Goal: Navigation & Orientation: Find specific page/section

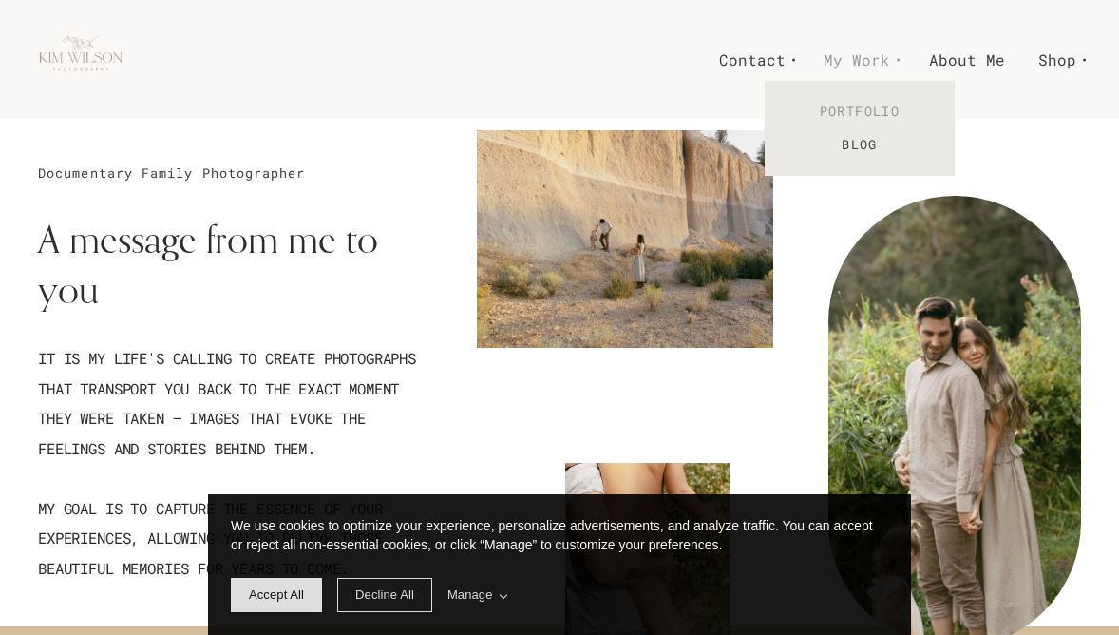
click at [869, 118] on link "Portfolio" at bounding box center [860, 111] width 190 height 33
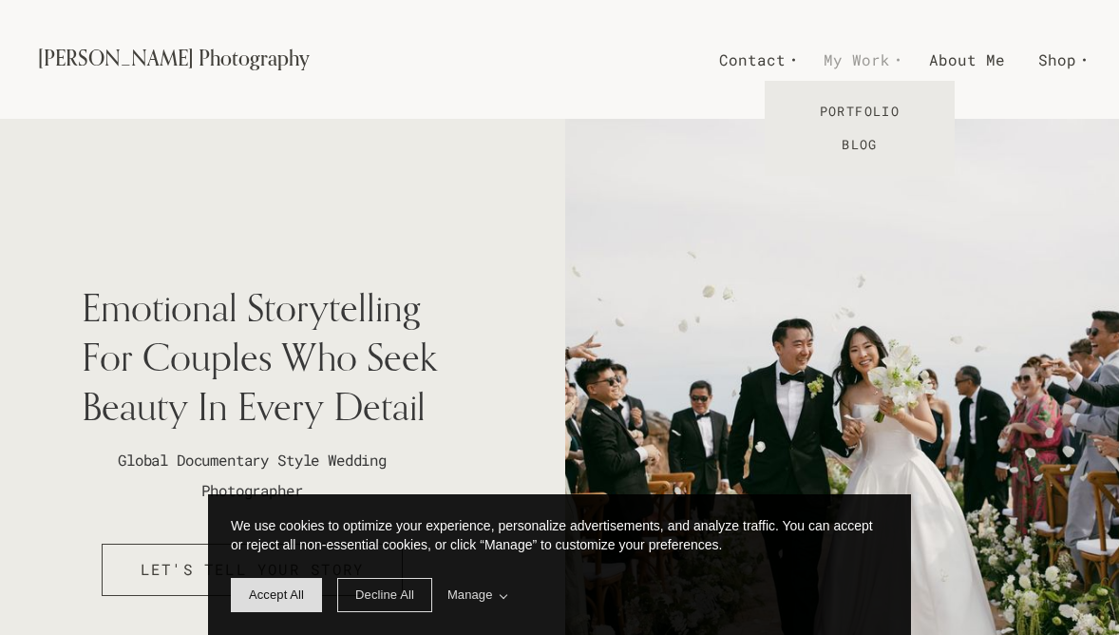
click at [883, 57] on span "My Work" at bounding box center [857, 60] width 67 height 28
click at [414, 588] on span "Decline All" at bounding box center [384, 594] width 59 height 14
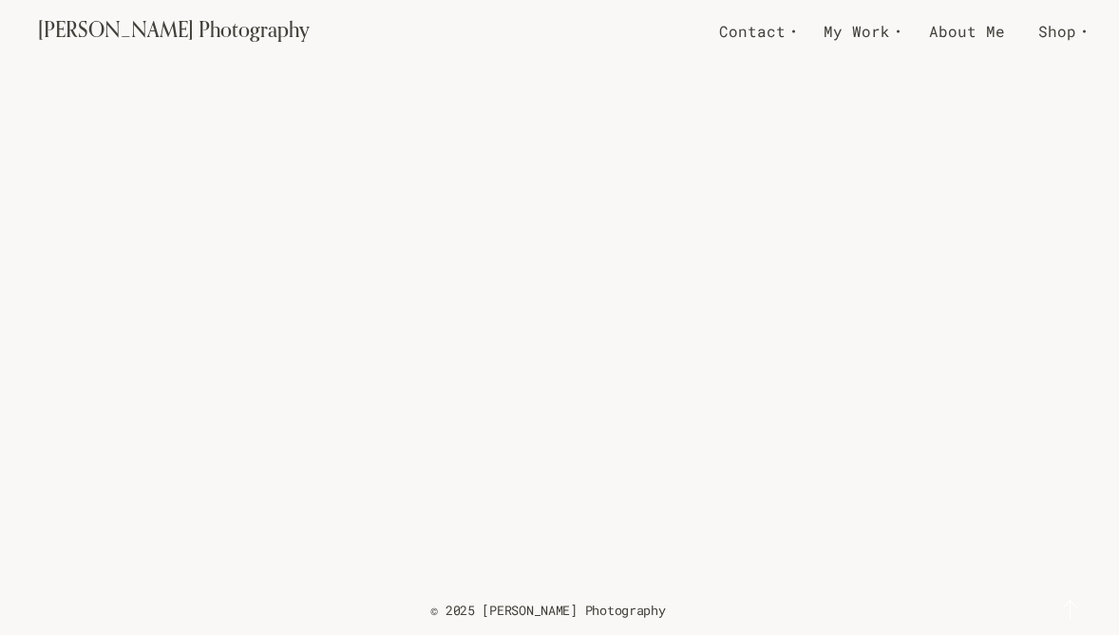
scroll to position [6899, 0]
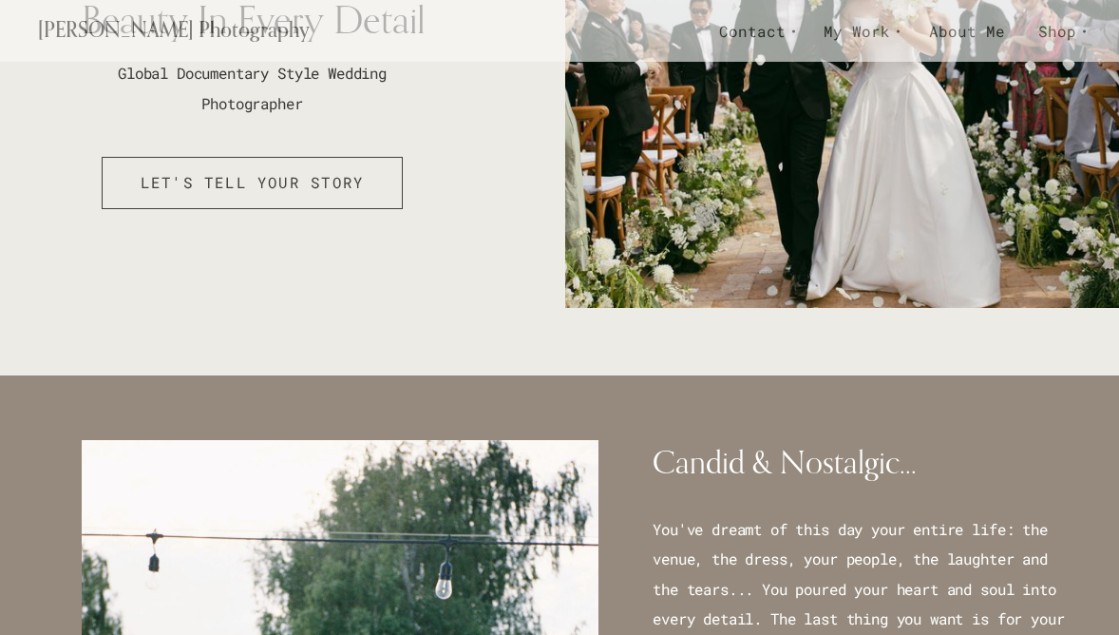
scroll to position [30, 0]
